Goal: Task Accomplishment & Management: Manage account settings

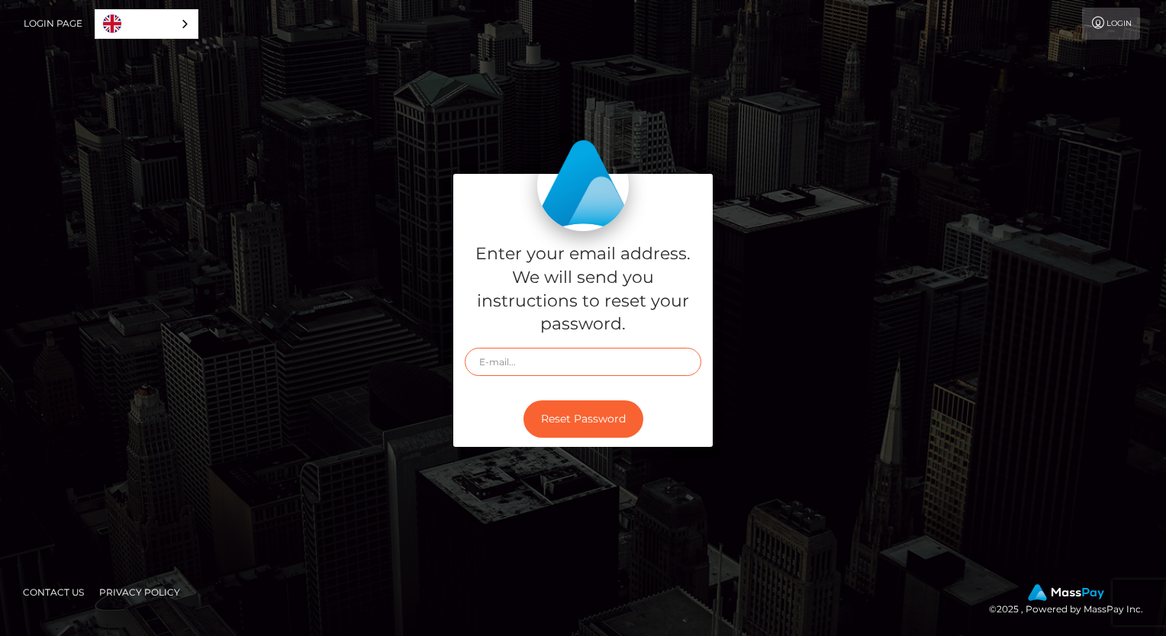
click at [634, 354] on input "text" at bounding box center [583, 362] width 237 height 28
type input "marydoeshair1998@gmail.com"
click at [49, 21] on link "Login Page" at bounding box center [53, 24] width 59 height 32
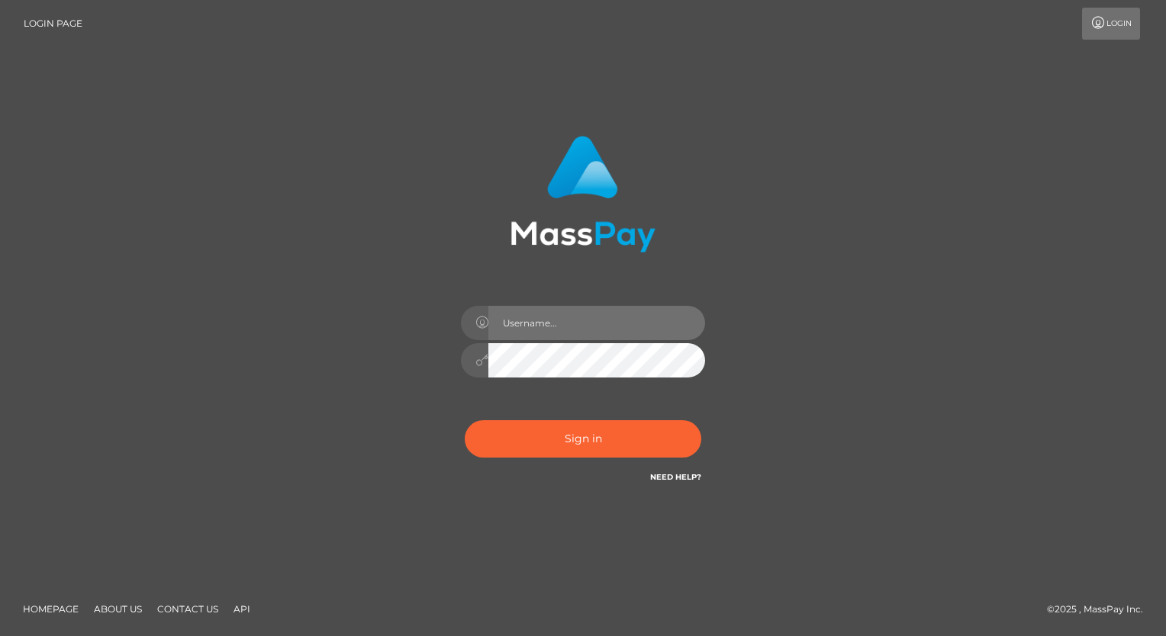
click at [562, 321] on input "text" at bounding box center [596, 323] width 217 height 34
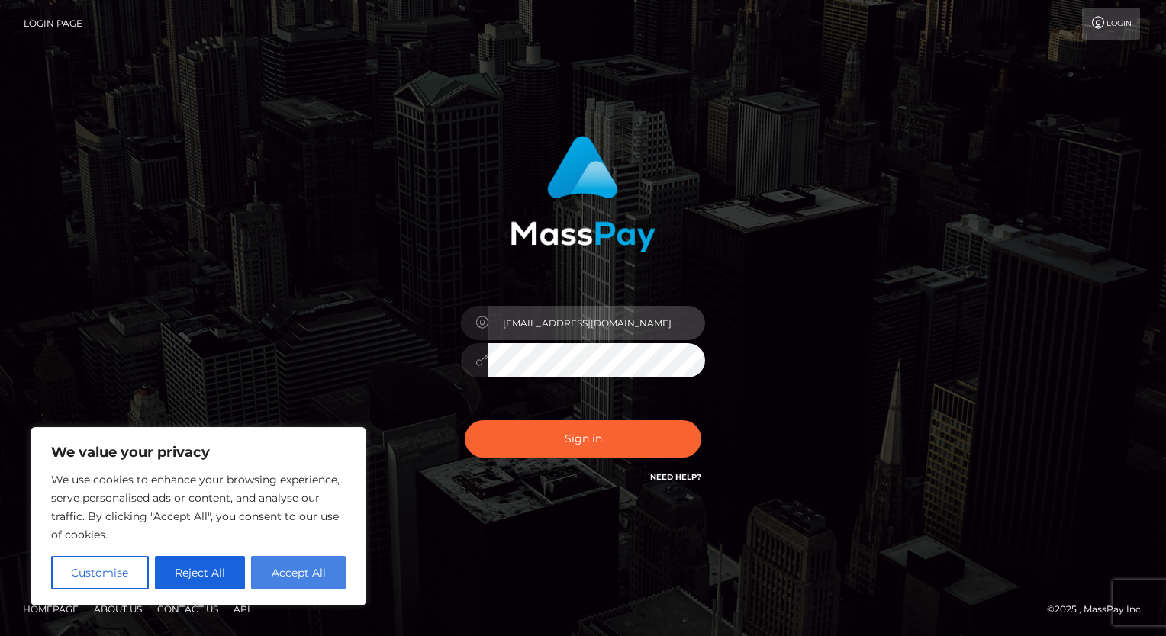
type input "marydoeshair1998@gmail.com"
click at [337, 579] on button "Accept All" at bounding box center [298, 573] width 95 height 34
checkbox input "true"
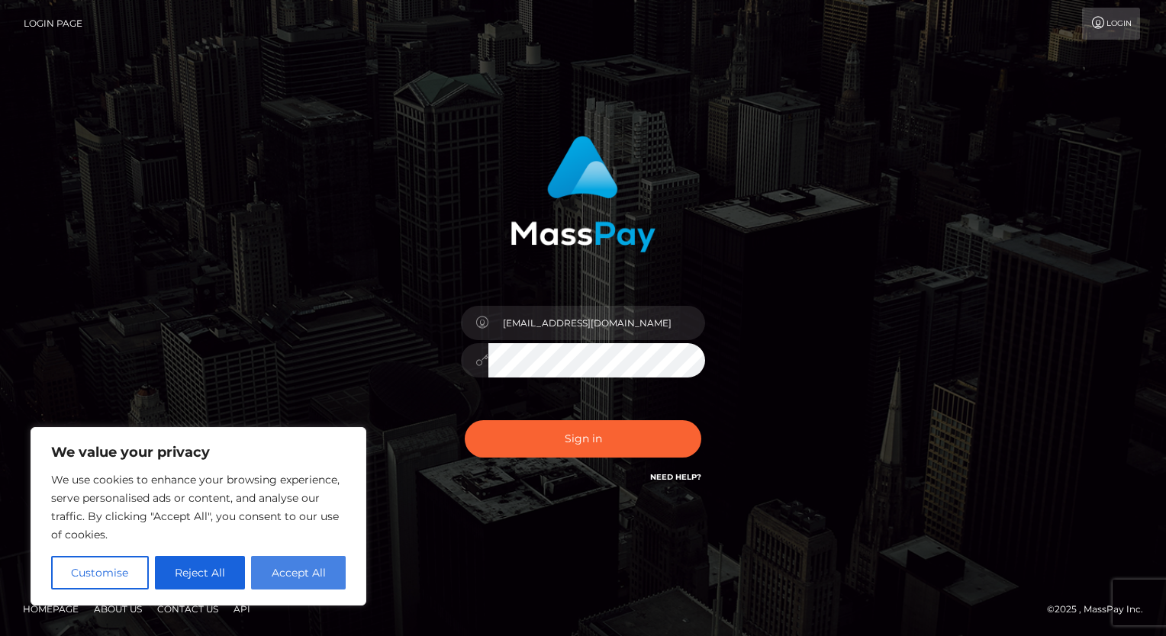
checkbox input "true"
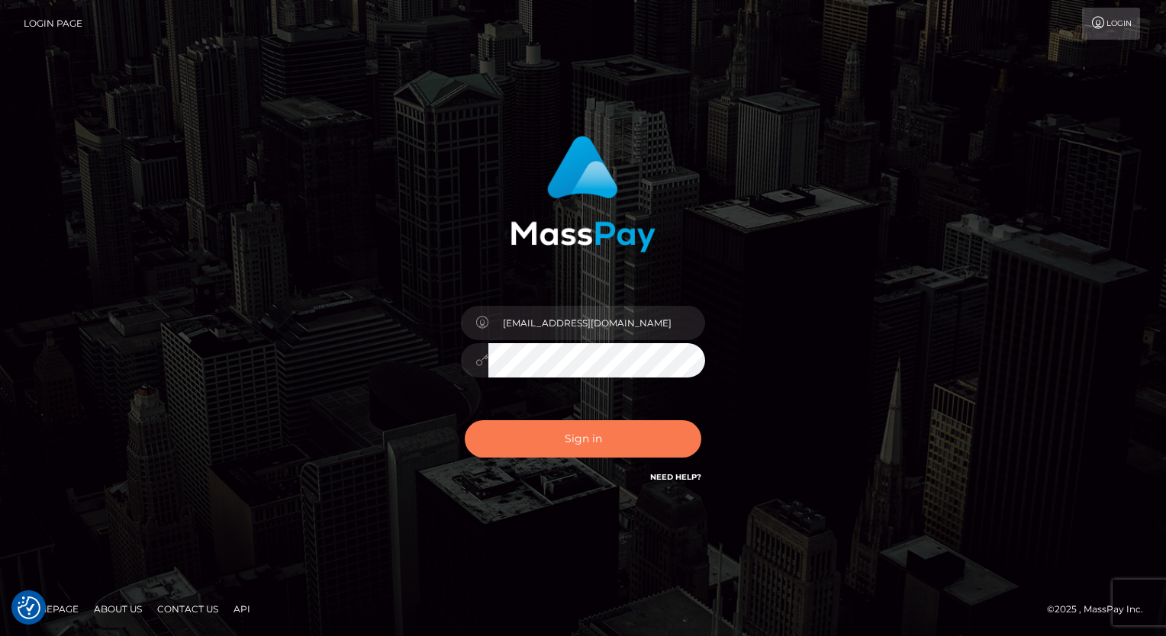
click at [649, 426] on button "Sign in" at bounding box center [583, 439] width 237 height 37
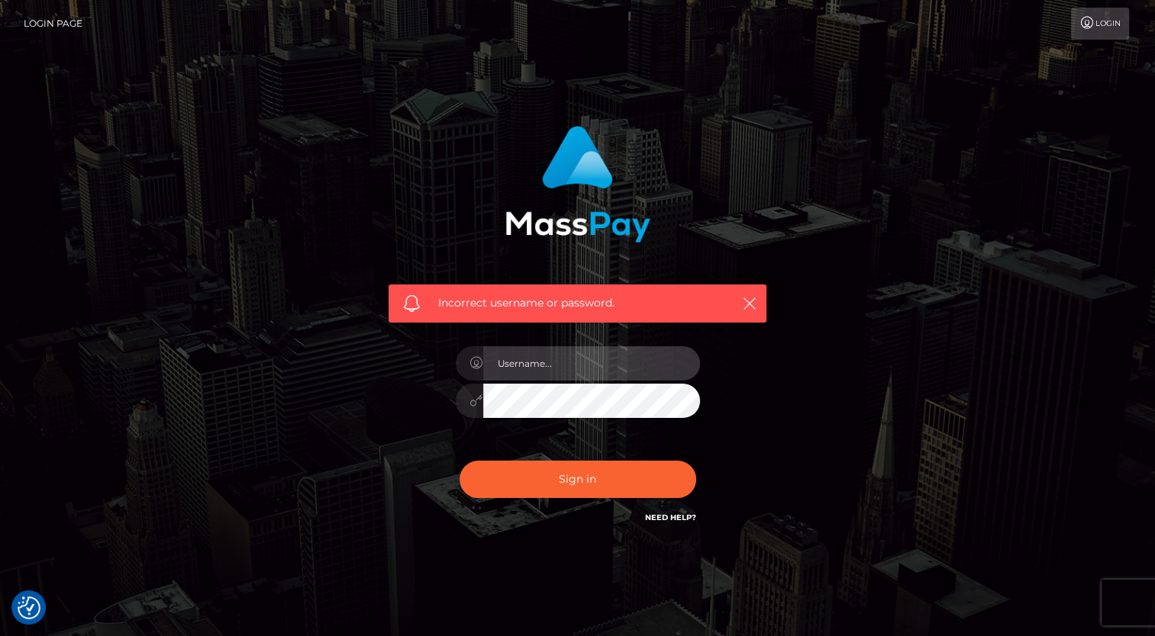
click at [585, 347] on input "text" at bounding box center [591, 363] width 217 height 34
type input "[EMAIL_ADDRESS][DOMAIN_NAME]"
click at [459, 461] on button "Sign in" at bounding box center [577, 479] width 237 height 37
click at [590, 365] on input "text" at bounding box center [591, 363] width 217 height 34
click at [504, 362] on input "marydoeshair1998@gmail.com" at bounding box center [591, 363] width 217 height 34
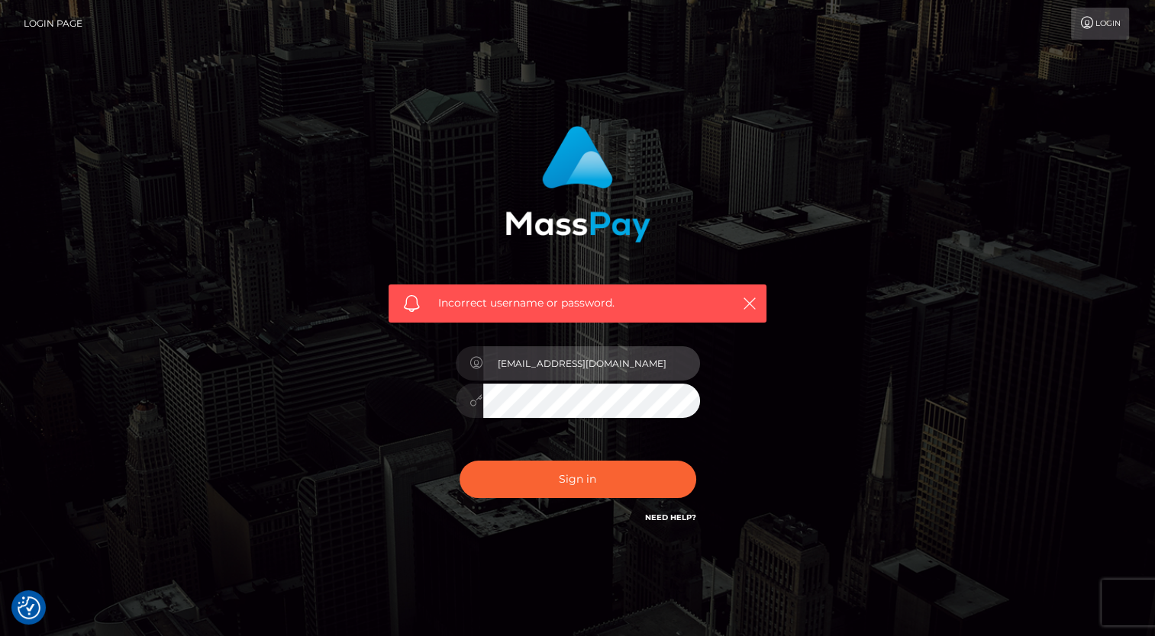
type input "Marydoeshair1998@gmail.com"
click at [459, 461] on button "Sign in" at bounding box center [577, 479] width 237 height 37
click at [678, 502] on div "Sign in Need Help?" at bounding box center [577, 486] width 267 height 68
click at [687, 515] on link "Need Help?" at bounding box center [670, 518] width 51 height 10
